Goal: Task Accomplishment & Management: Manage account settings

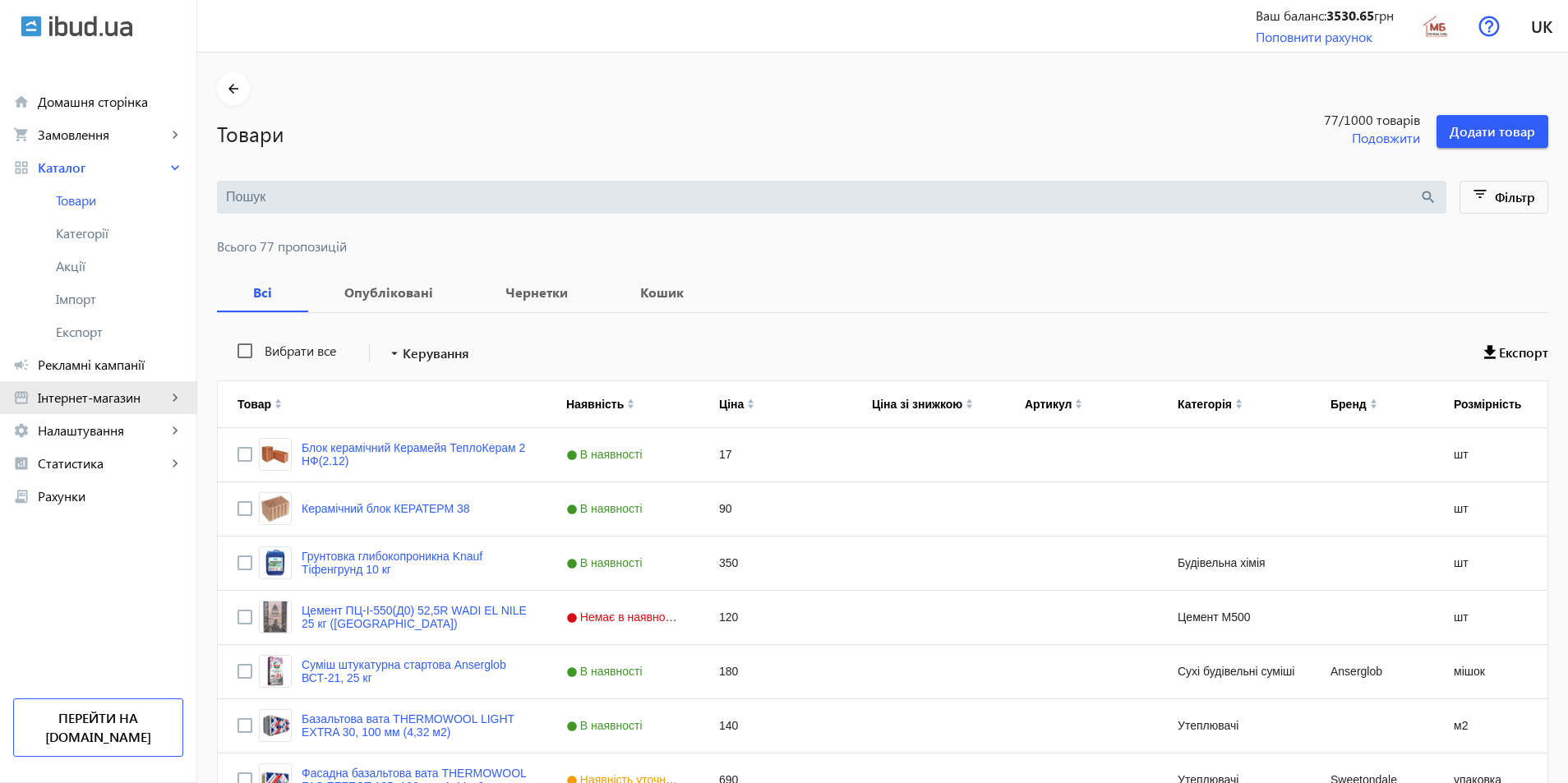
click at [80, 394] on span "Інтернет-магазин" at bounding box center [102, 397] width 129 height 16
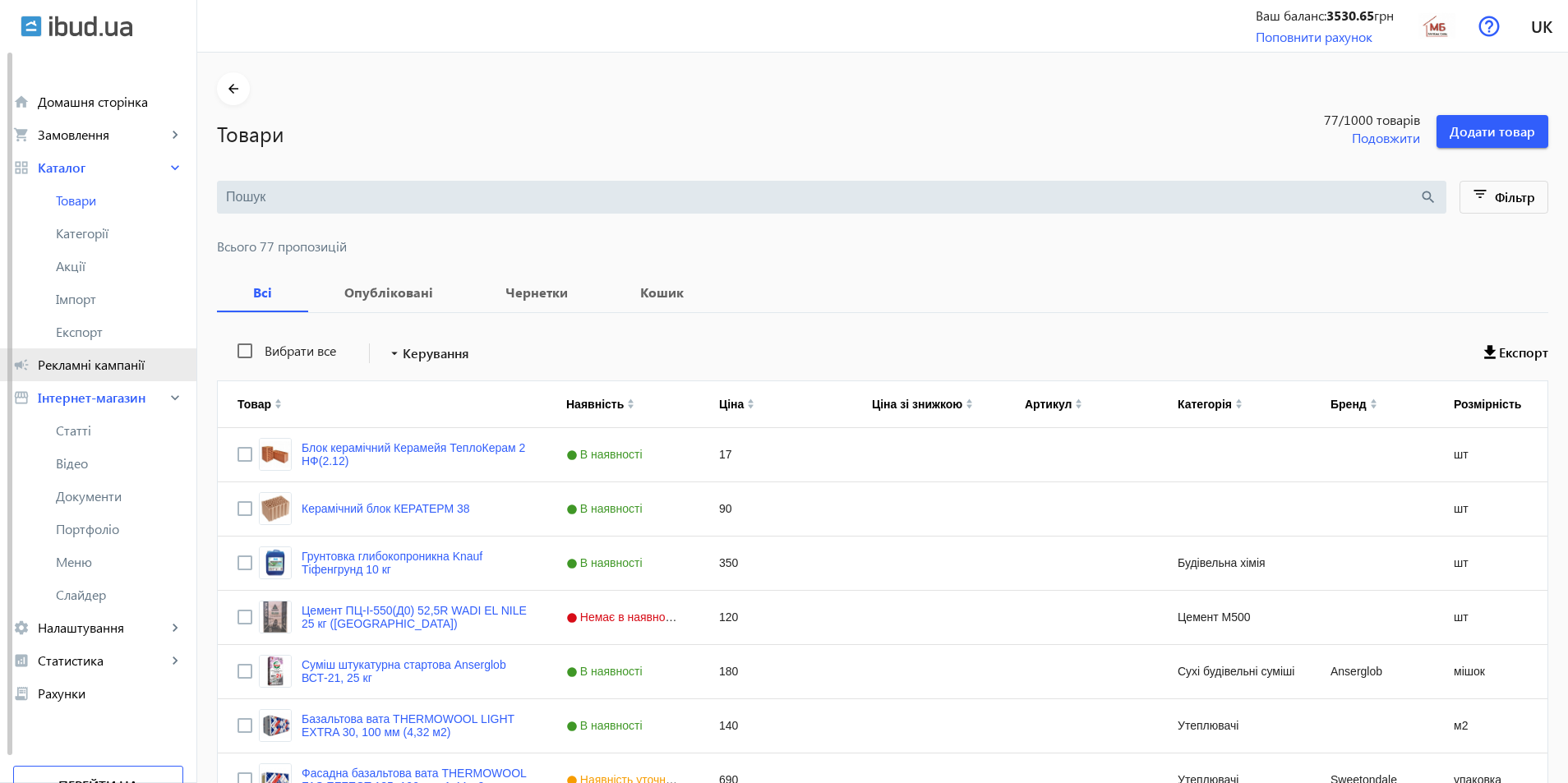
click at [85, 365] on span "Рекламні кампанії" at bounding box center [111, 365] width 146 height 16
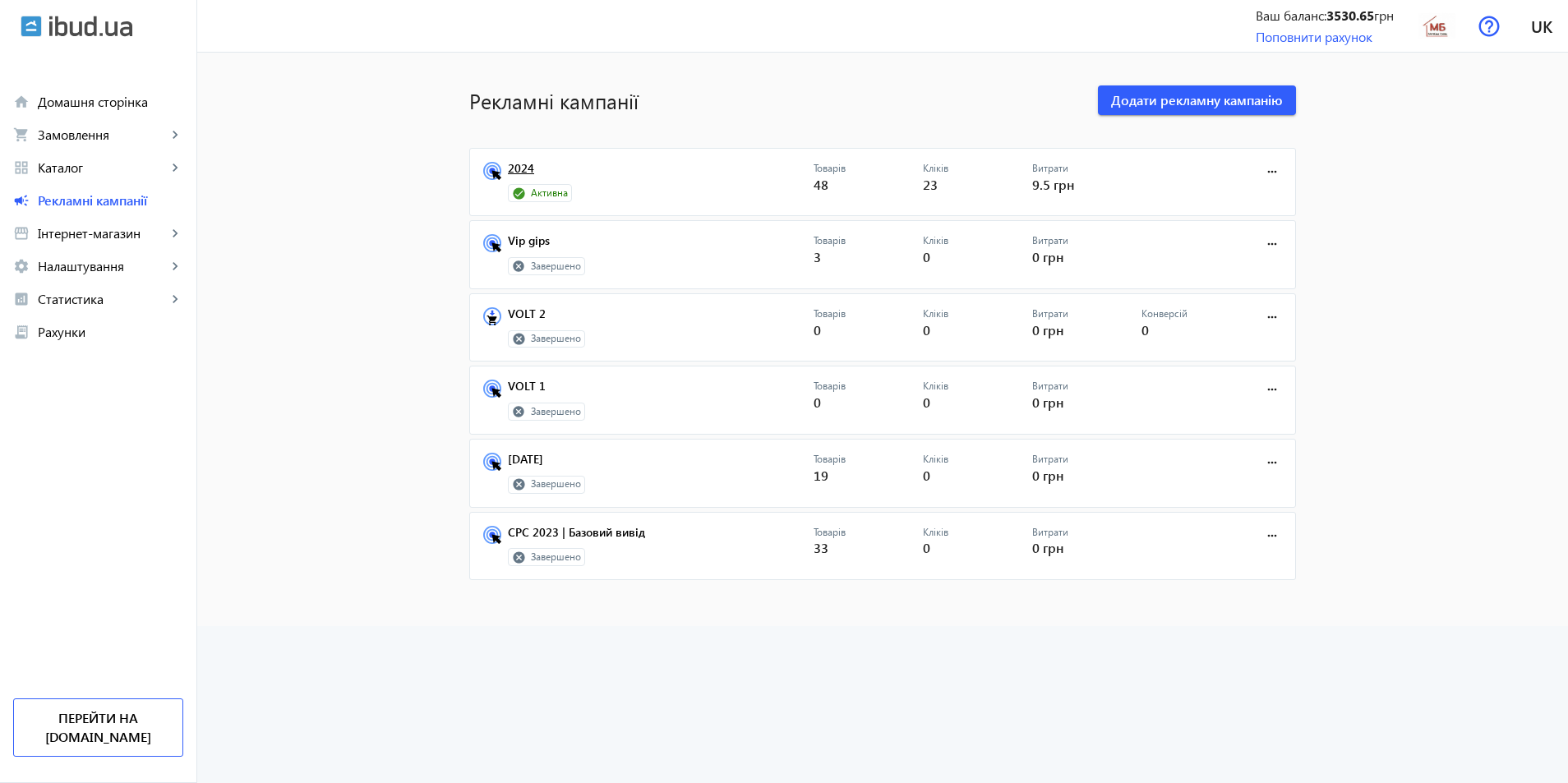
click at [518, 170] on link "2024" at bounding box center [660, 173] width 306 height 23
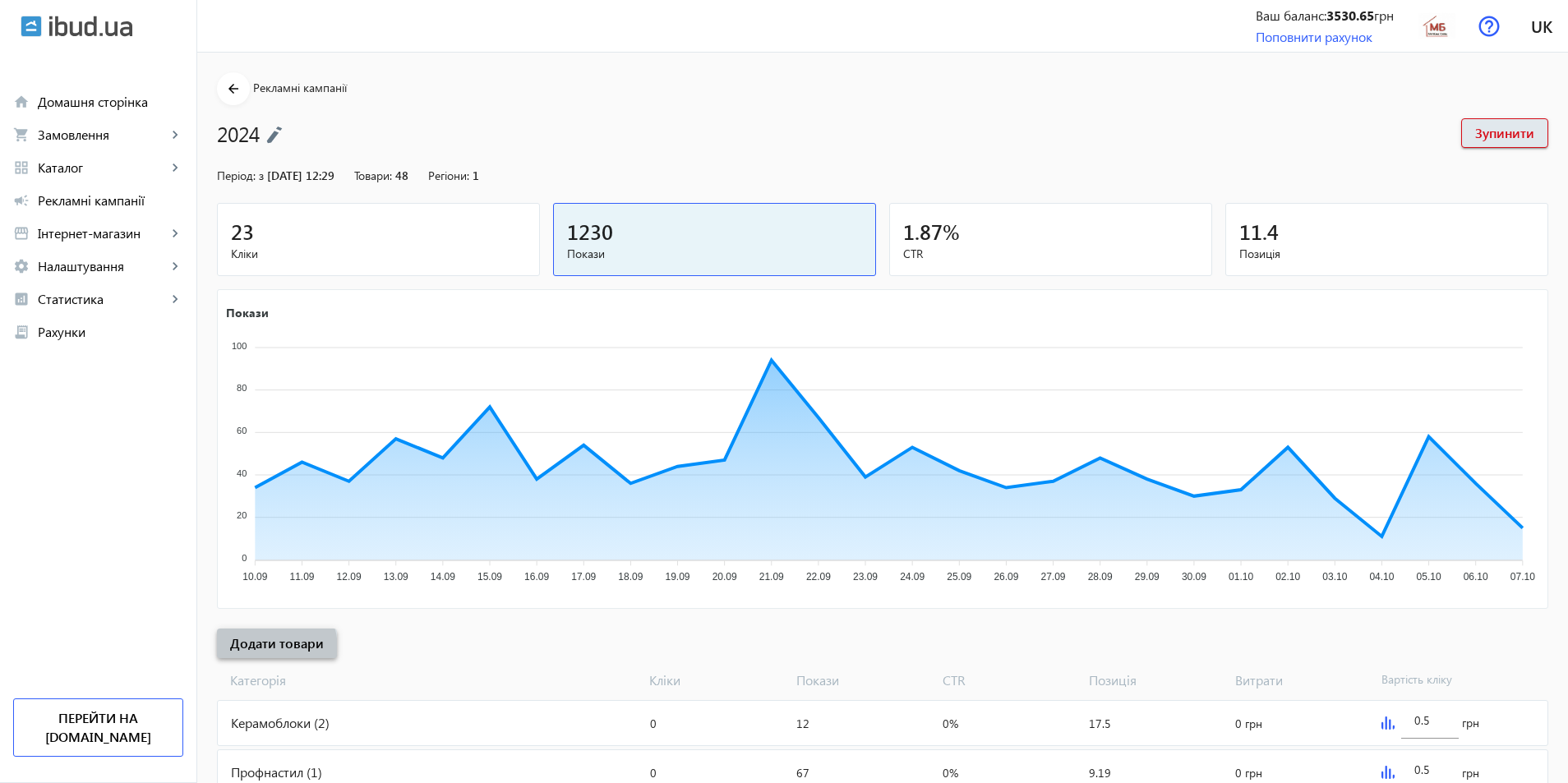
drag, startPoint x: 249, startPoint y: 650, endPoint x: 272, endPoint y: 634, distance: 28.0
click at [249, 649] on span "Додати товари" at bounding box center [276, 643] width 94 height 18
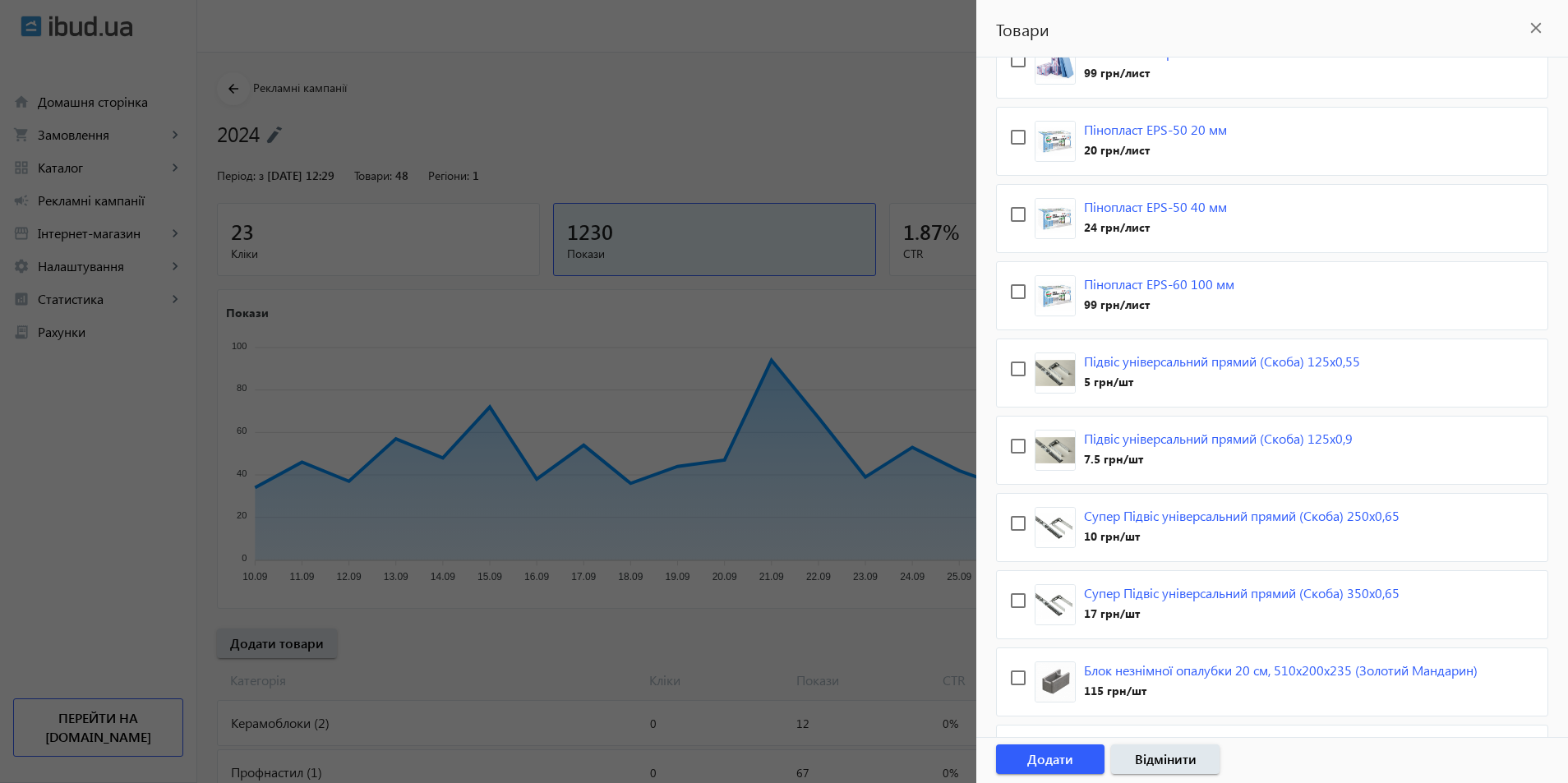
scroll to position [582, 0]
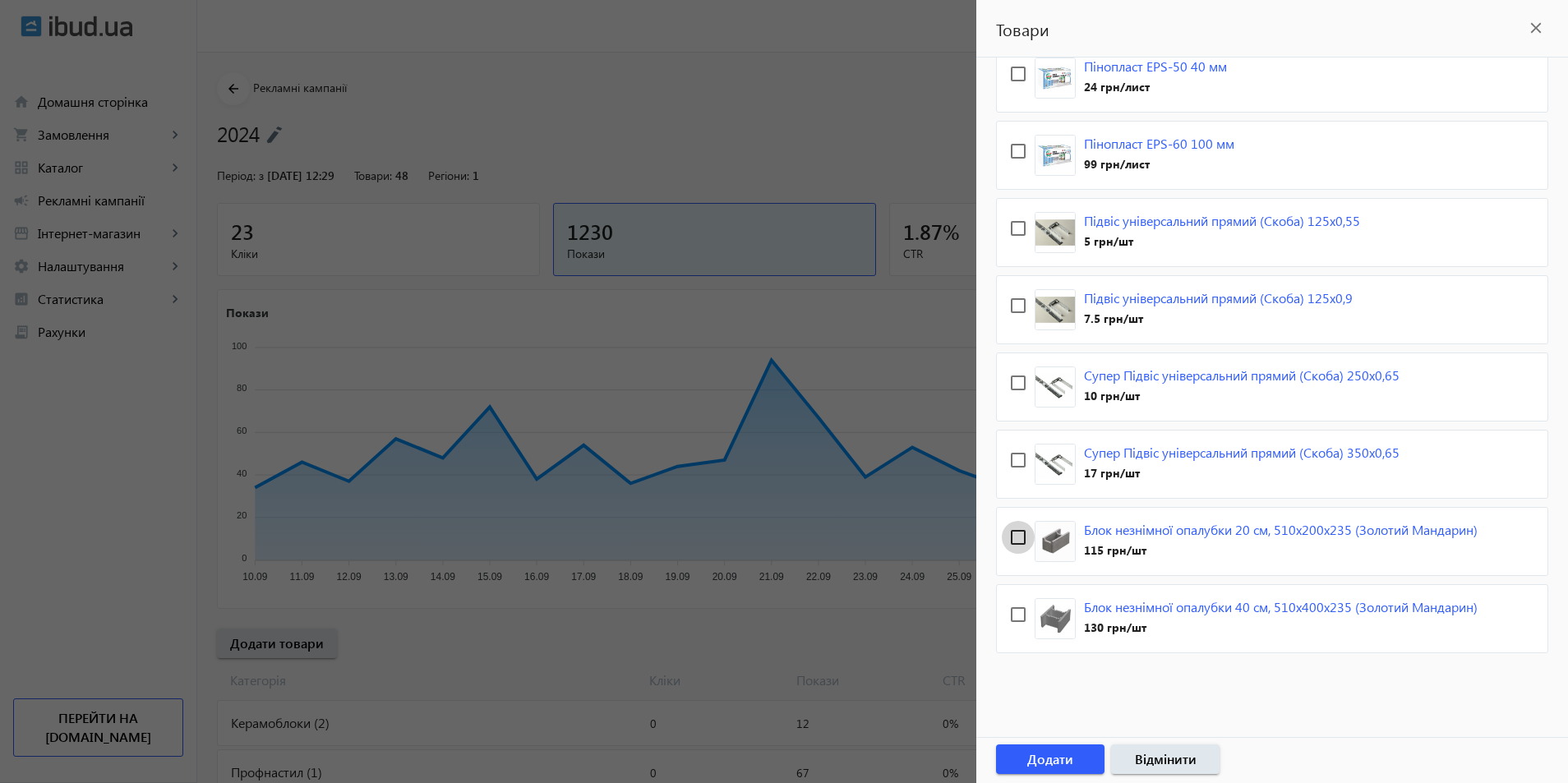
click at [1018, 521] on input "checkbox" at bounding box center [1018, 537] width 33 height 33
checkbox input "true"
click at [1018, 600] on input "checkbox" at bounding box center [1018, 614] width 33 height 33
checkbox input "true"
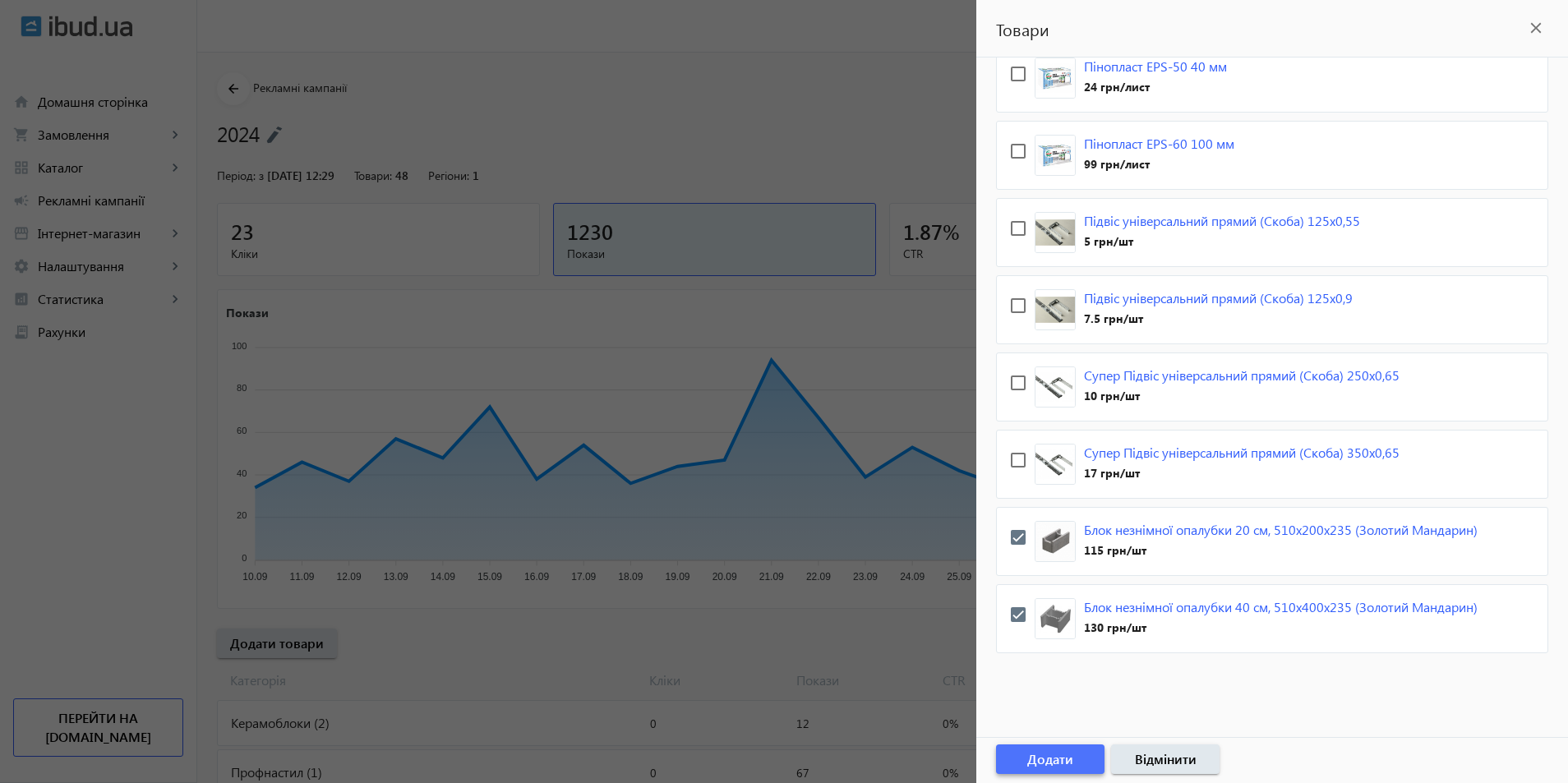
click at [1046, 761] on span "Додати" at bounding box center [1050, 759] width 46 height 18
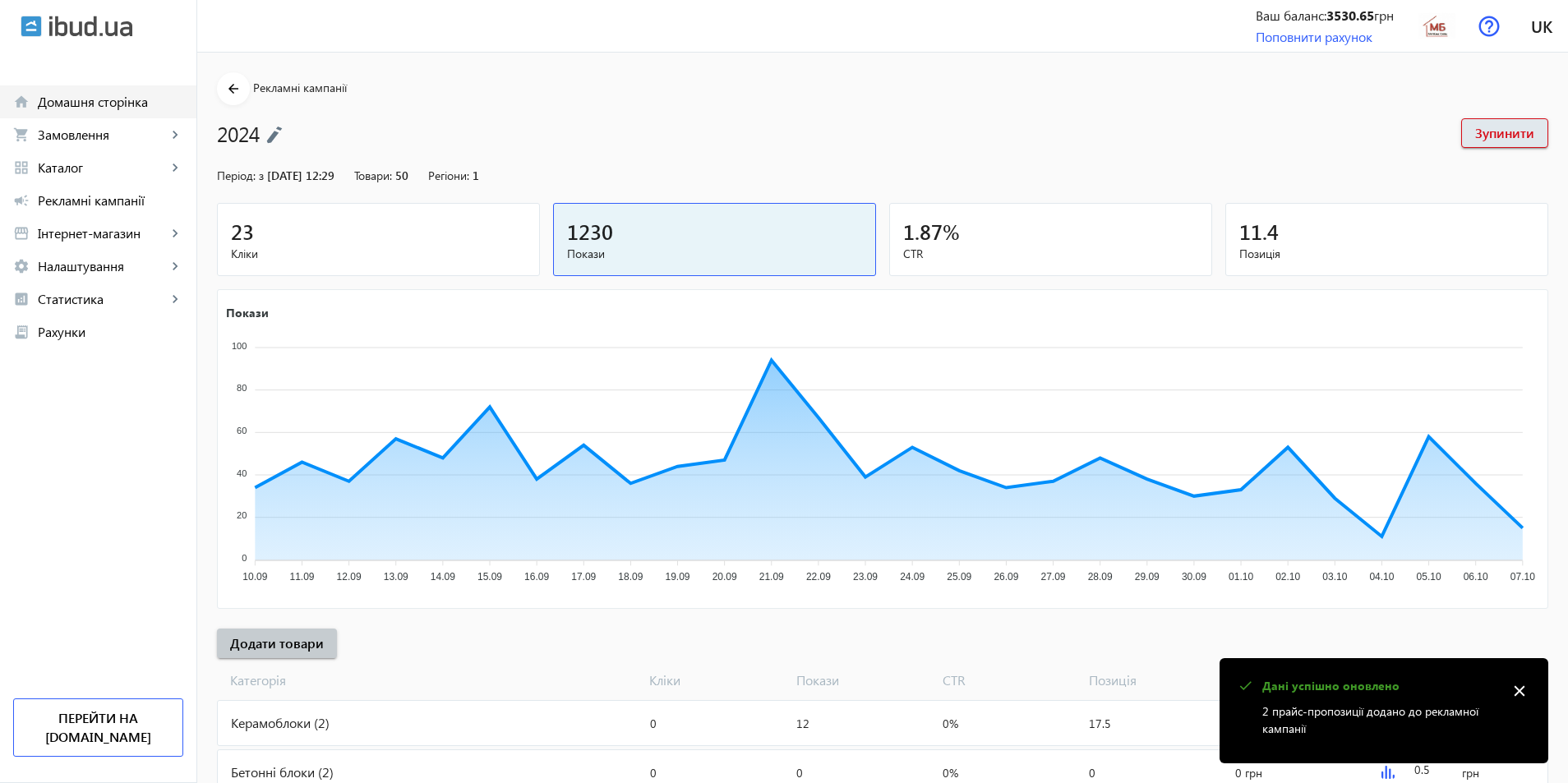
click at [72, 109] on span "Домашня сторінка" at bounding box center [111, 101] width 146 height 16
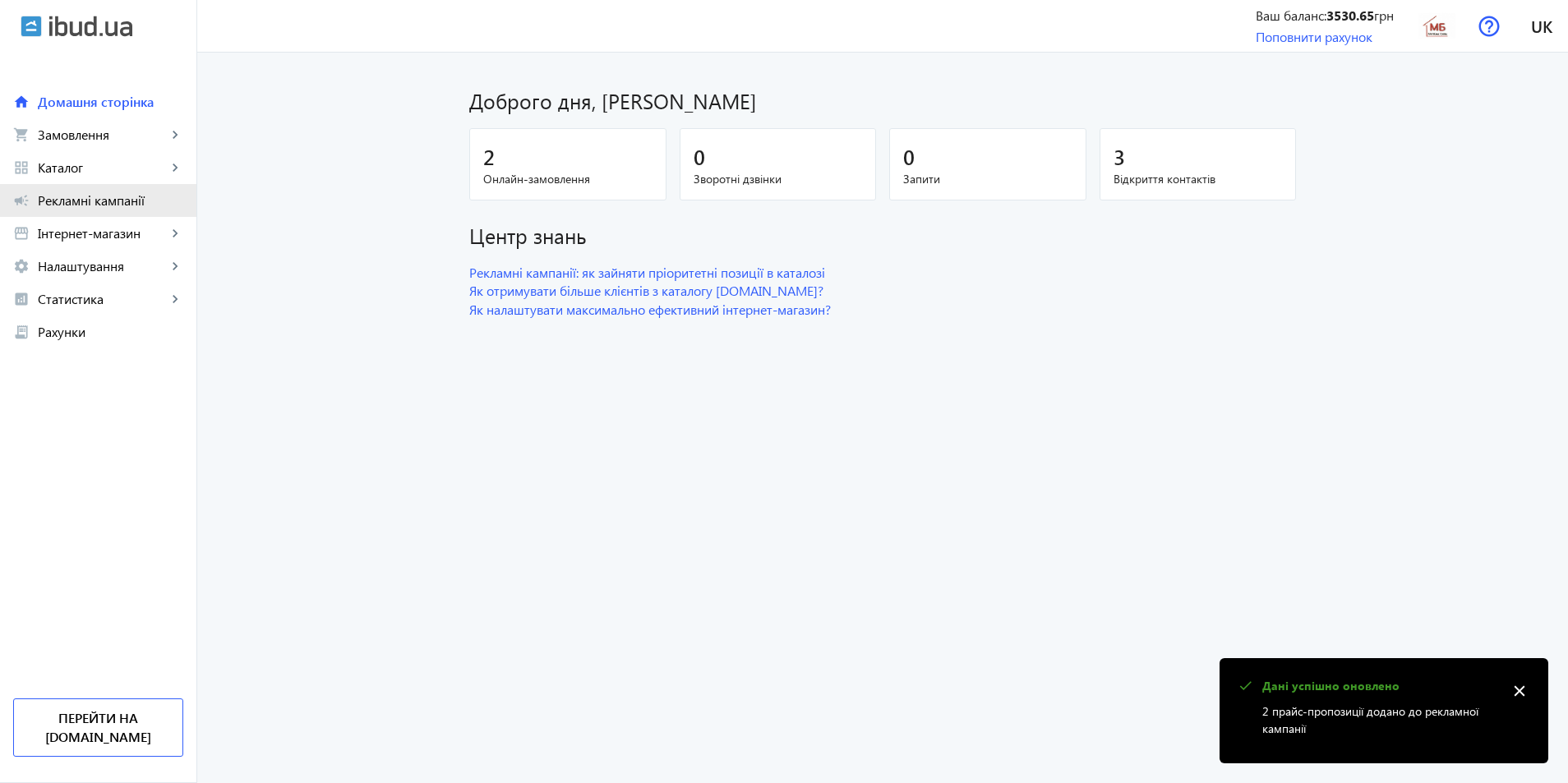
click at [87, 200] on span "Рекламні кампанії" at bounding box center [111, 200] width 146 height 16
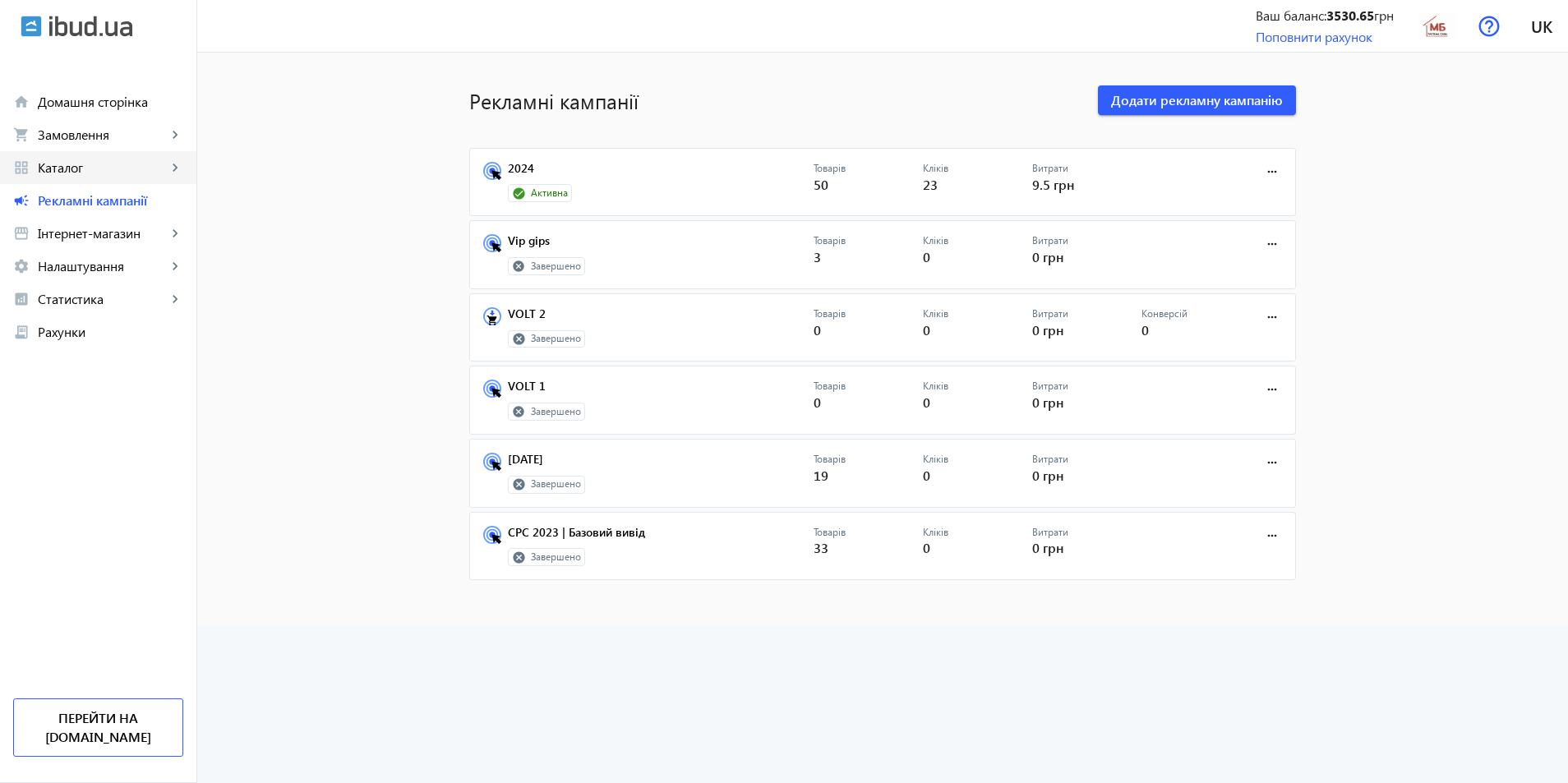
click at [54, 173] on span "Каталог" at bounding box center [102, 167] width 129 height 16
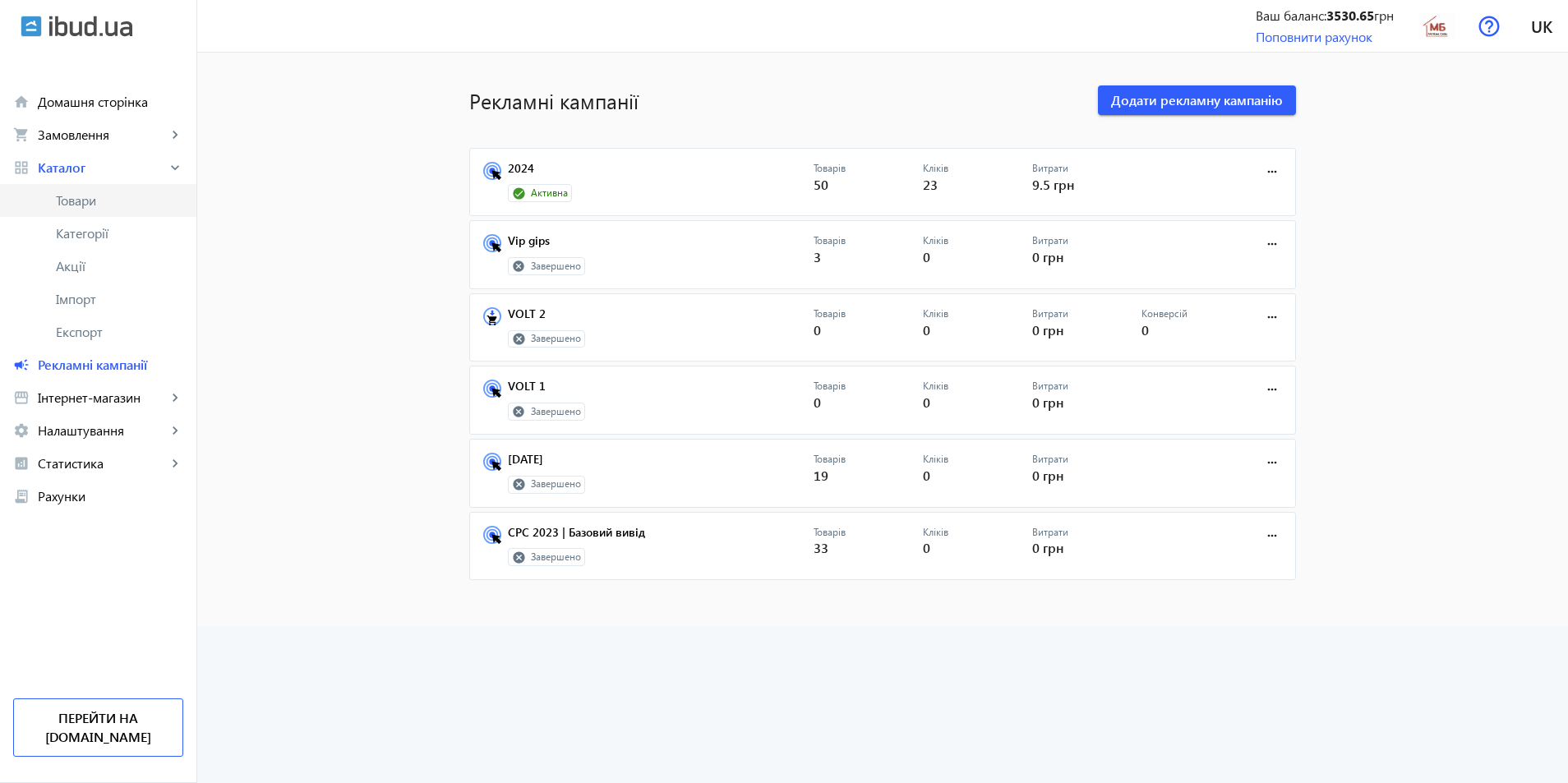
click at [82, 208] on span "Товари" at bounding box center [119, 200] width 128 height 16
